Goal: Task Accomplishment & Management: Manage account settings

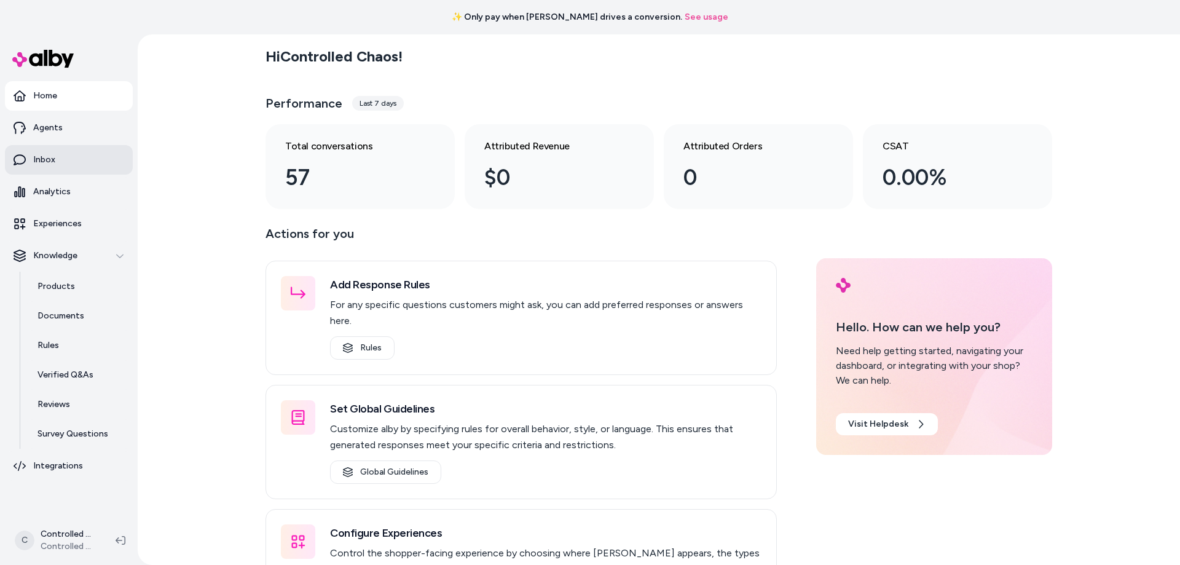
click at [64, 167] on link "Inbox" at bounding box center [69, 160] width 128 height 30
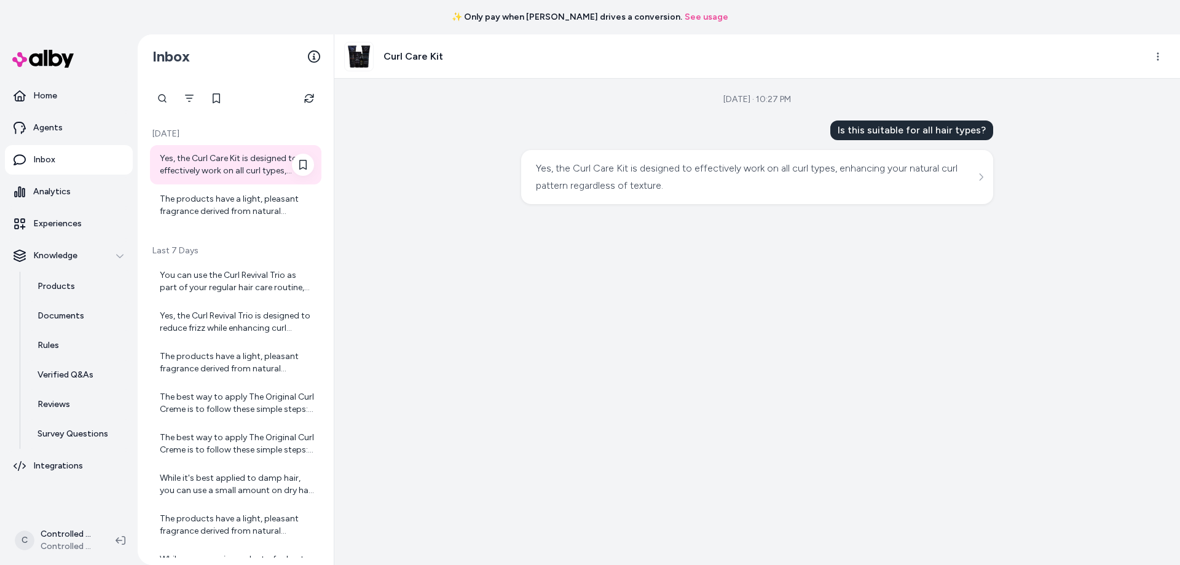
click at [242, 167] on div "Yes, the Curl Care Kit is designed to effectively work on all curl types, enhan…" at bounding box center [237, 164] width 154 height 25
click at [224, 201] on div "The products have a light, pleasant fragrance derived from natural ingredients,…" at bounding box center [237, 205] width 154 height 25
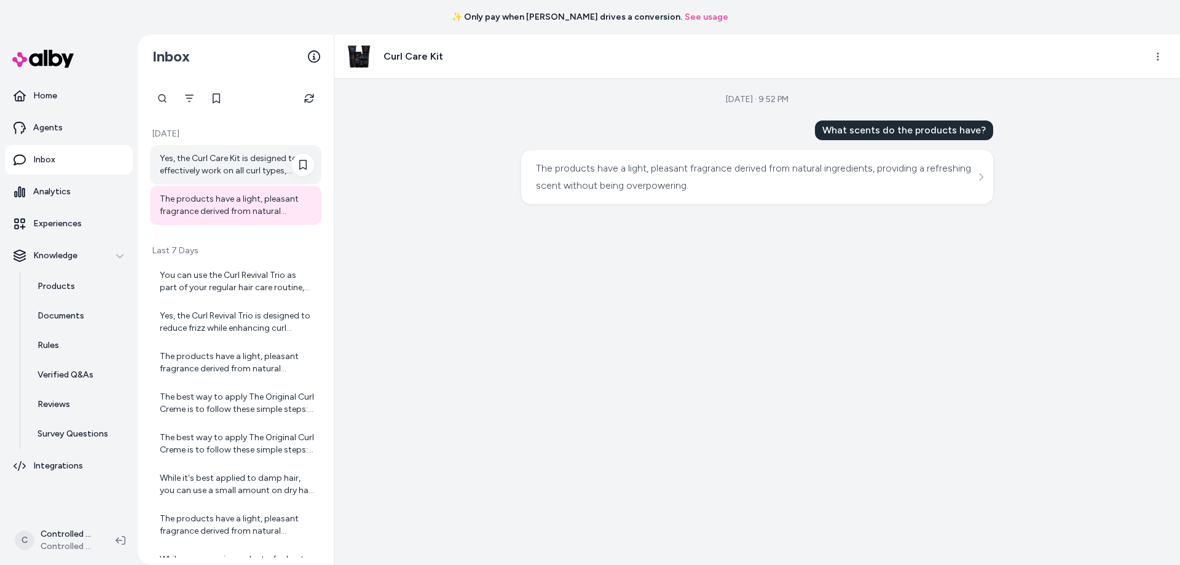
click at [223, 172] on div "Yes, the Curl Care Kit is designed to effectively work on all curl types, enhan…" at bounding box center [237, 164] width 154 height 25
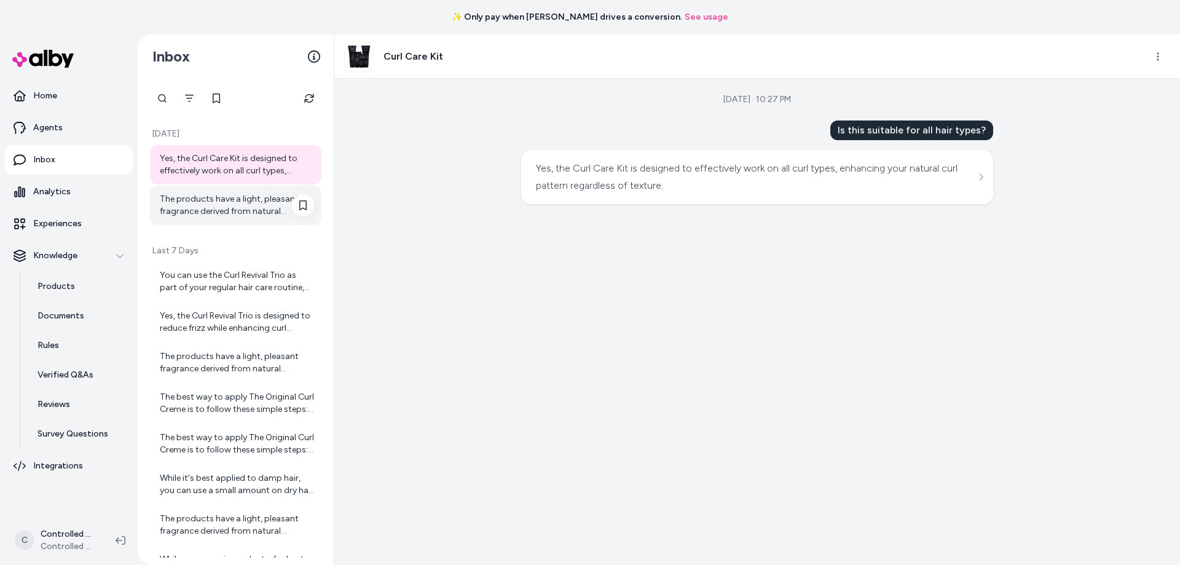
click at [231, 208] on div "The products have a light, pleasant fragrance derived from natural ingredients,…" at bounding box center [237, 205] width 154 height 25
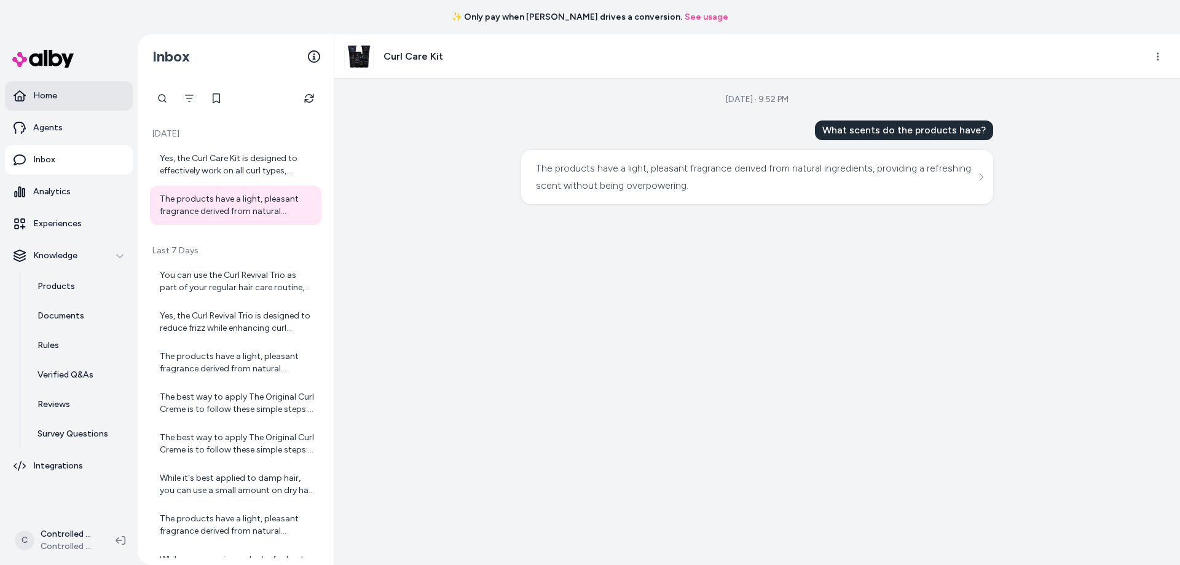
click at [66, 98] on link "Home" at bounding box center [69, 96] width 128 height 30
